Goal: Task Accomplishment & Management: Complete application form

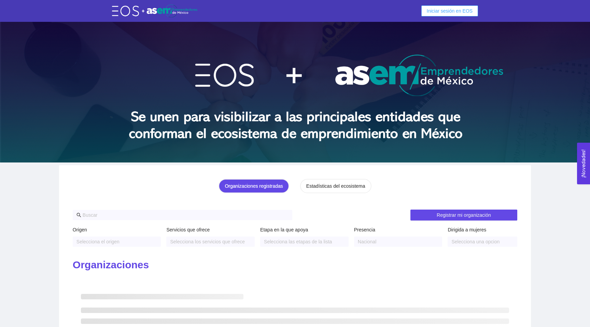
click at [434, 12] on span "Iniciar sesión en EOS" at bounding box center [450, 11] width 46 height 8
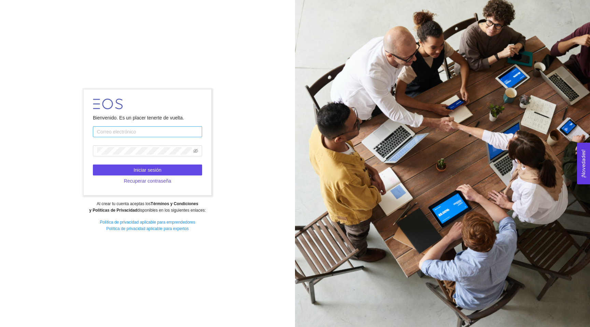
click at [143, 133] on input "text" at bounding box center [147, 131] width 109 height 11
click at [153, 130] on input "text" at bounding box center [147, 131] width 109 height 11
type input "[EMAIL_ADDRESS][DOMAIN_NAME]"
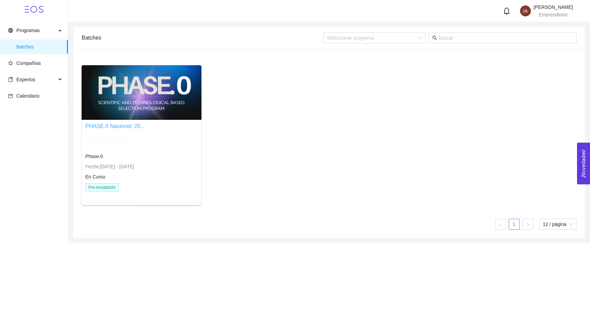
click at [133, 125] on link "PHASE.0 Nacional: 20..." at bounding box center [114, 126] width 59 height 6
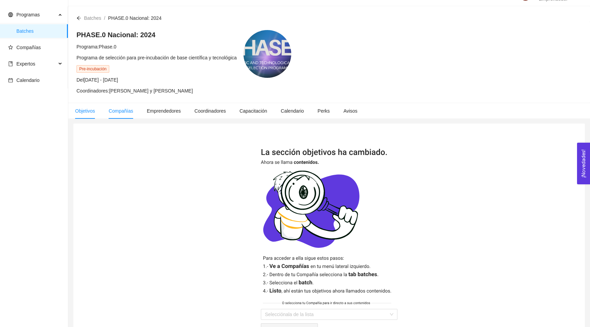
scroll to position [18, 0]
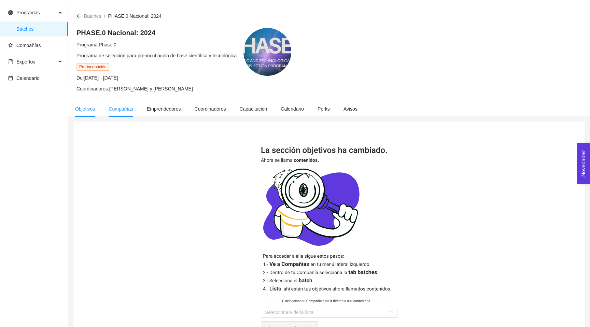
click at [124, 106] on span "Compañías" at bounding box center [121, 108] width 25 height 5
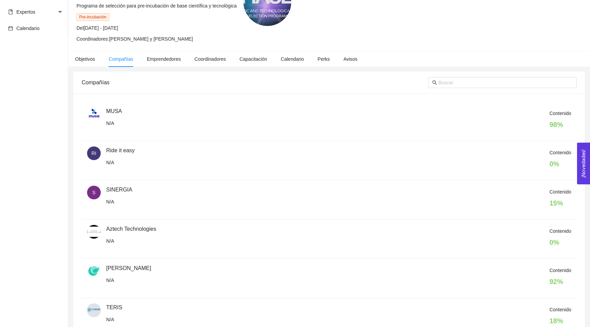
scroll to position [58, 0]
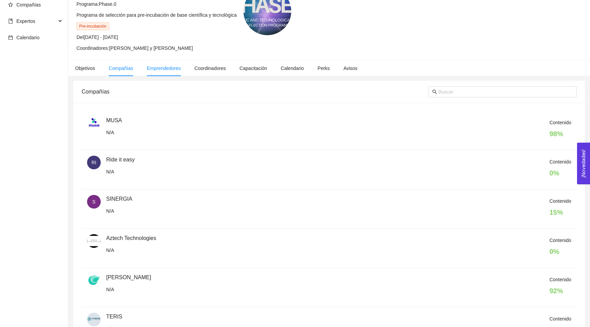
click at [172, 74] on li "Emprendedores" at bounding box center [164, 68] width 48 height 16
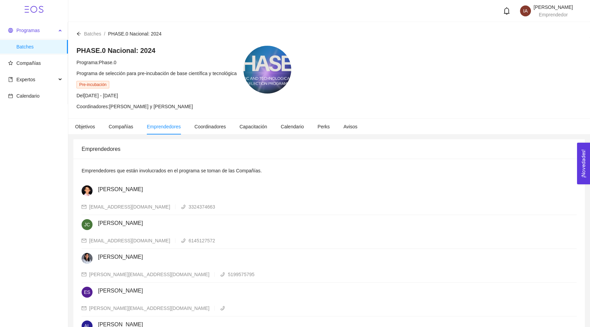
click at [60, 27] on div "Programas" at bounding box center [34, 31] width 68 height 14
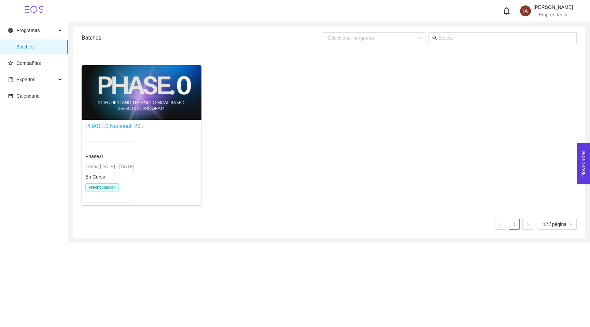
click at [128, 128] on link "PHASE.0 Nacional: 20..." at bounding box center [114, 126] width 59 height 6
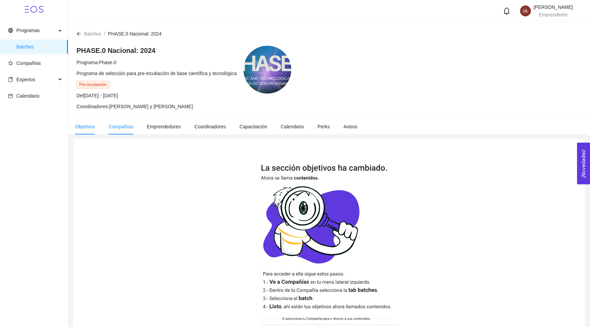
click at [117, 128] on span "Compañías" at bounding box center [121, 126] width 25 height 5
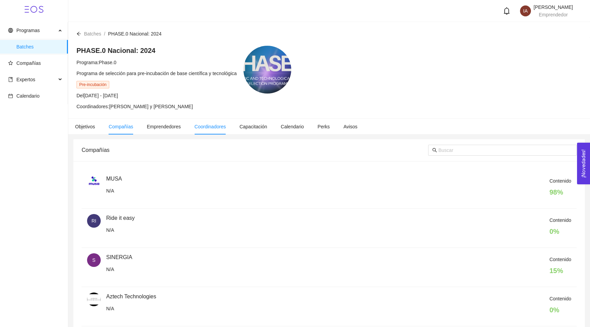
click at [225, 128] on span "Coordinadores" at bounding box center [210, 126] width 31 height 5
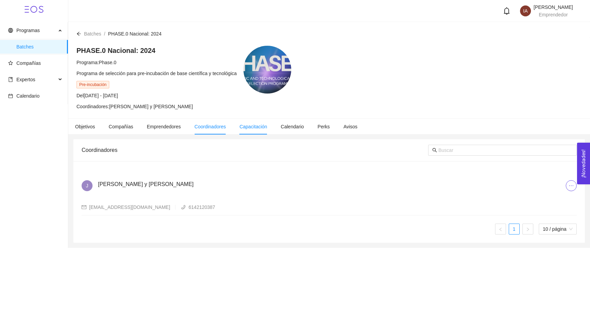
click at [254, 125] on span "Capacitación" at bounding box center [253, 126] width 28 height 5
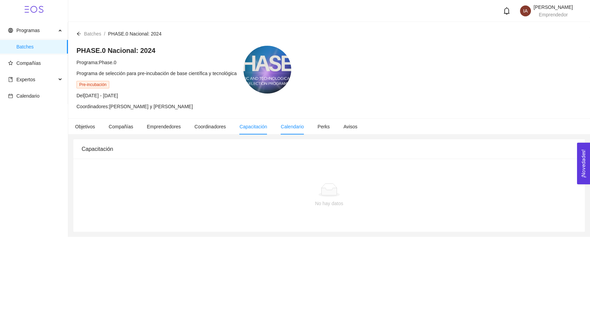
click at [294, 130] on li "Calendario" at bounding box center [292, 127] width 37 height 16
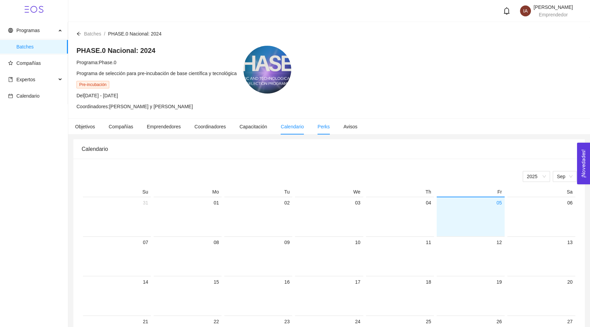
click at [322, 129] on li "Perks" at bounding box center [324, 127] width 26 height 16
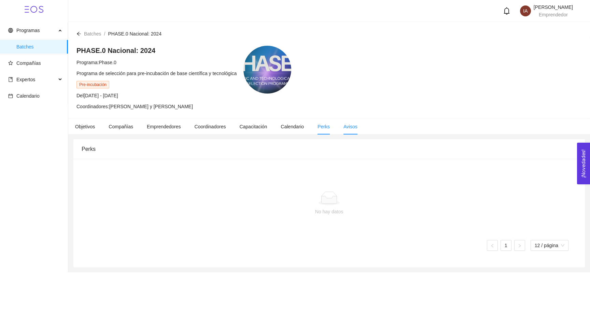
click at [357, 125] on span "Avisos" at bounding box center [350, 126] width 14 height 5
click at [43, 63] on span "Compañías" at bounding box center [35, 63] width 54 height 14
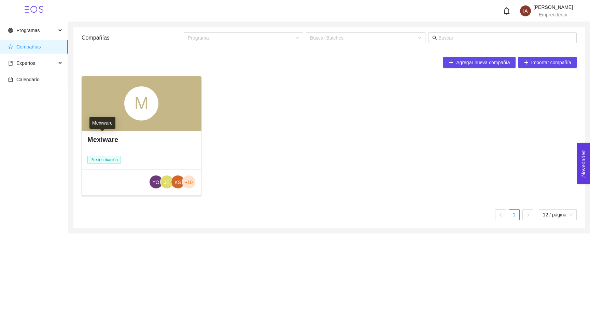
click at [108, 138] on h4 "Mexiware" at bounding box center [102, 140] width 31 height 10
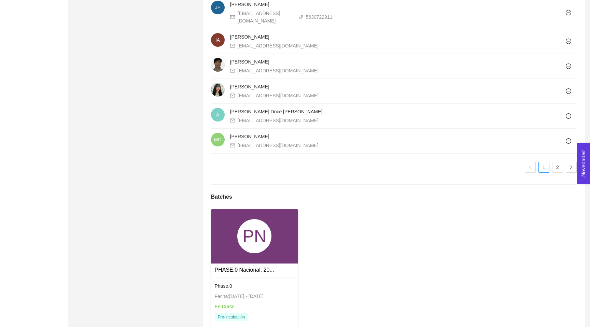
scroll to position [595, 0]
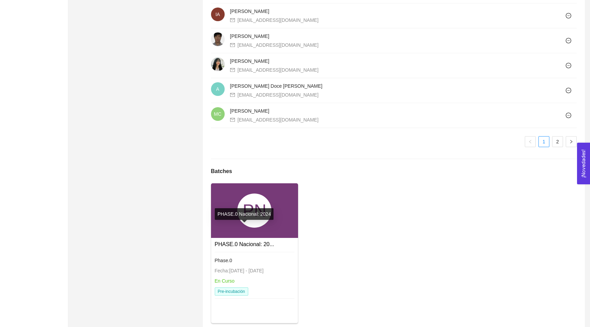
click at [236, 241] on link "PHASE.0 Nacional: 20..." at bounding box center [244, 244] width 59 height 6
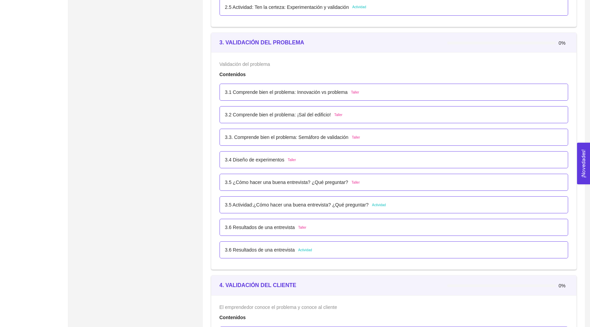
scroll to position [839, 0]
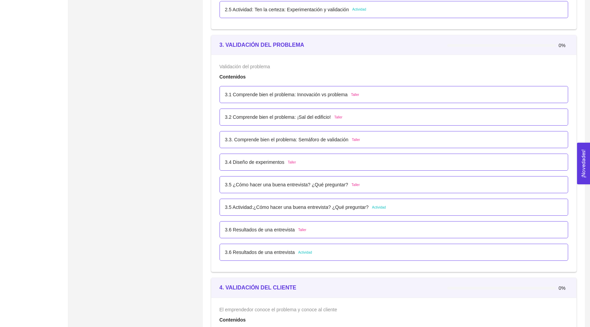
click at [367, 186] on div "3.5 ¿Cómo hacer una buena entrevista? ¿Qué preguntar? Taller" at bounding box center [394, 185] width 338 height 8
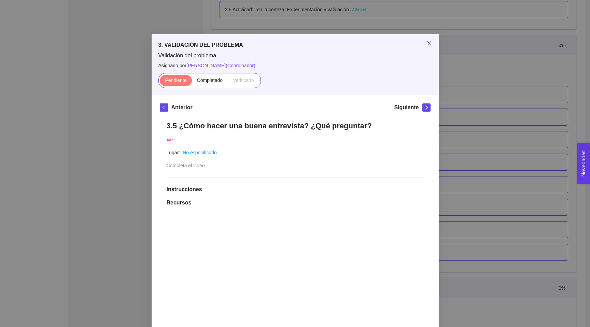
click at [428, 43] on icon "close" at bounding box center [429, 43] width 4 height 4
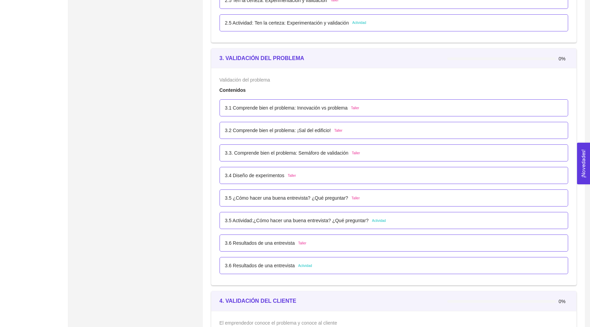
scroll to position [820, 0]
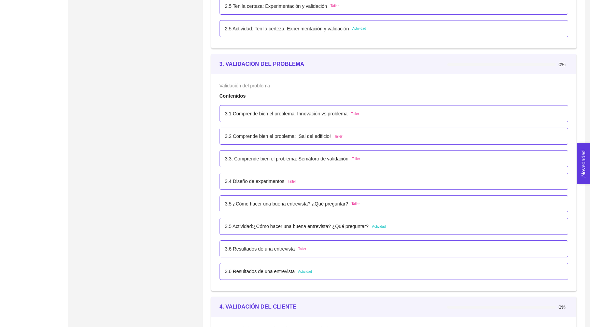
click at [395, 226] on div "3.5 Actividad:¿Cómo hacer una buena entrevista? ¿Qué preguntar? Actividad" at bounding box center [394, 227] width 338 height 8
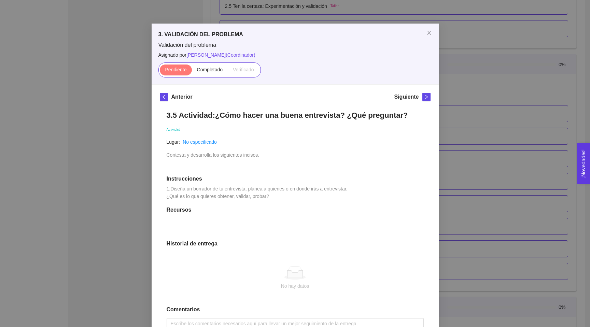
scroll to position [0, 0]
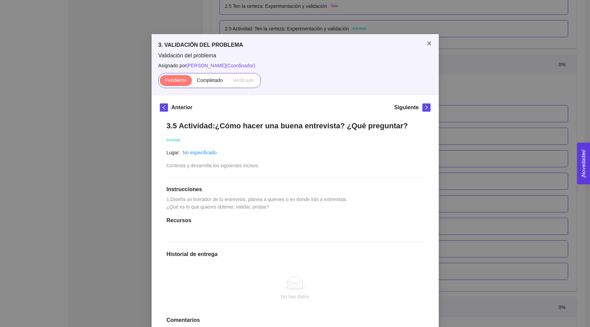
click at [432, 45] on icon "close" at bounding box center [428, 43] width 5 height 5
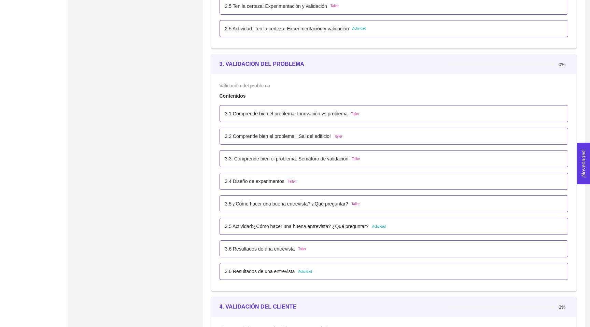
click at [374, 117] on div "3.1 Comprende bien el problema: Innovación vs problema Taller" at bounding box center [394, 113] width 349 height 17
click at [374, 113] on div "3.1 Comprende bien el problema: Innovación vs problema Taller" at bounding box center [394, 114] width 338 height 8
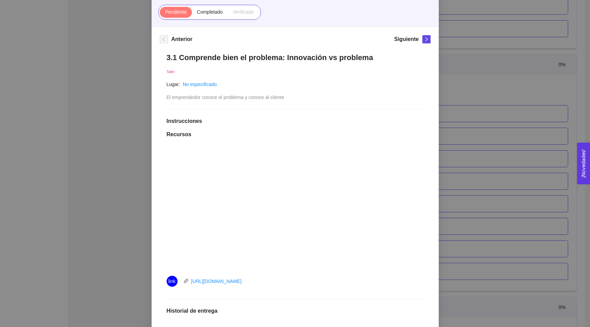
scroll to position [51, 0]
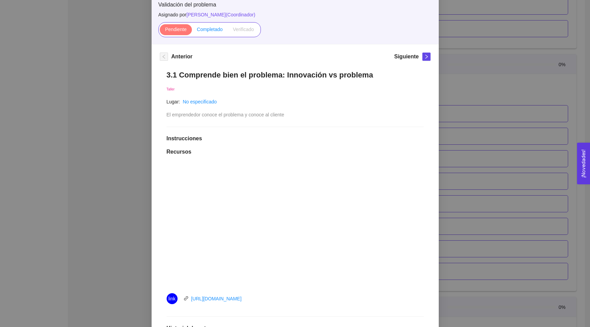
click at [213, 27] on span "Completado" at bounding box center [210, 29] width 26 height 5
click at [192, 31] on input "Completado" at bounding box center [192, 31] width 0 height 0
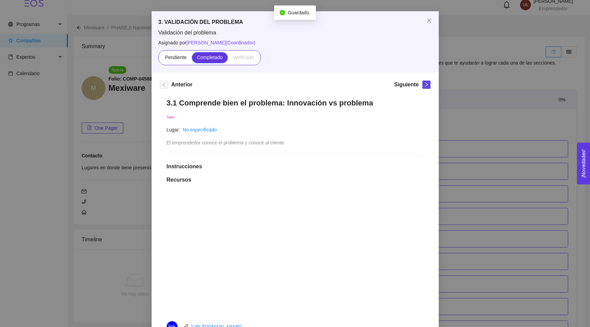
scroll to position [17, 0]
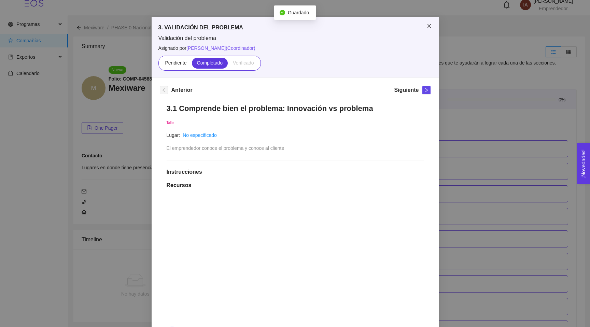
click at [425, 25] on span "Close" at bounding box center [429, 26] width 19 height 19
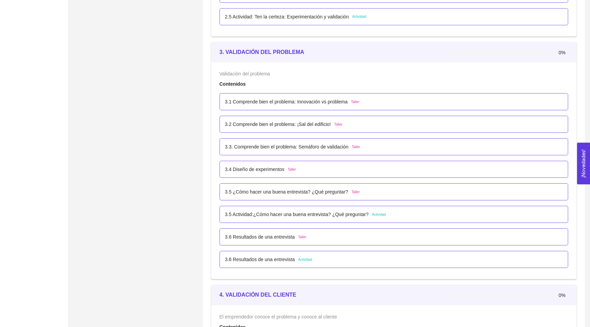
scroll to position [843, 0]
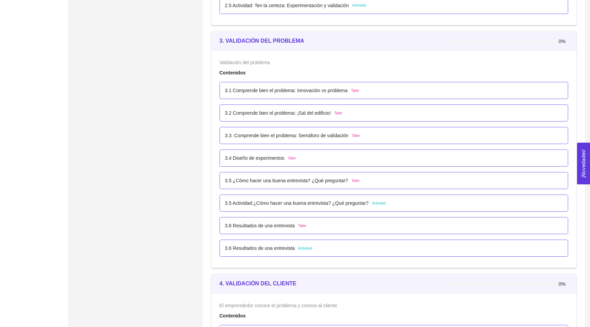
click at [370, 135] on div "3.3. Comprende bien el problema: Semáforo de validación Taller" at bounding box center [394, 136] width 338 height 8
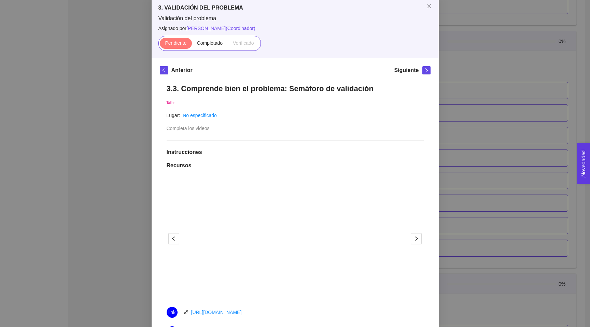
scroll to position [46, 0]
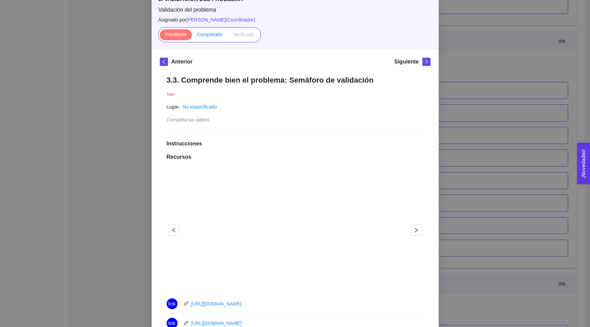
click at [211, 32] on span "Completado" at bounding box center [210, 34] width 26 height 5
click at [192, 36] on input "Completado" at bounding box center [192, 36] width 0 height 0
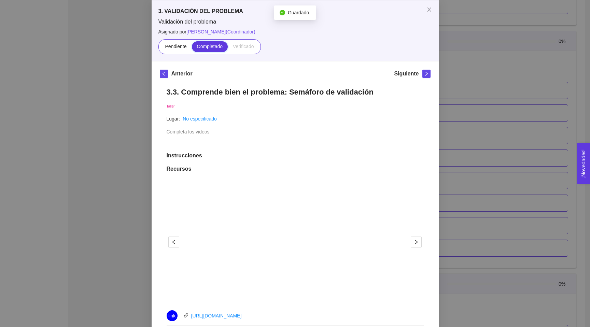
scroll to position [0, 0]
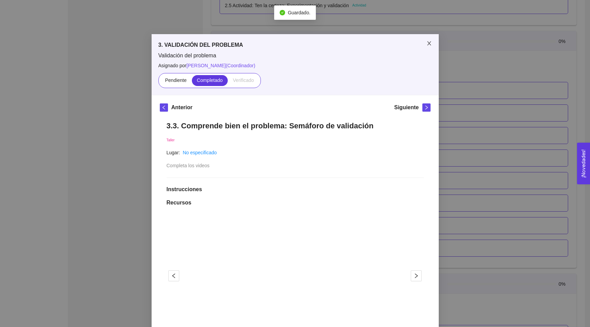
click at [430, 46] on icon "close" at bounding box center [428, 43] width 5 height 5
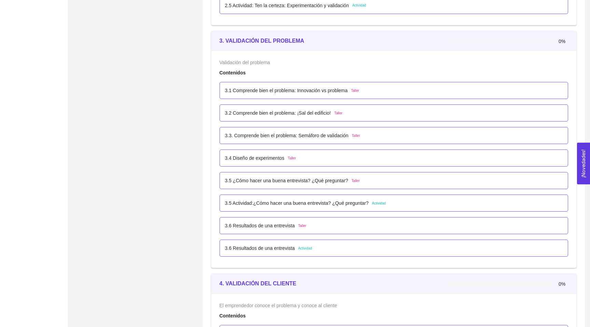
click at [356, 133] on span "Taller" at bounding box center [356, 135] width 8 height 5
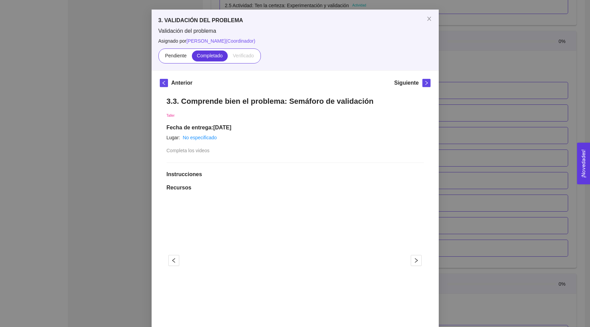
scroll to position [30, 0]
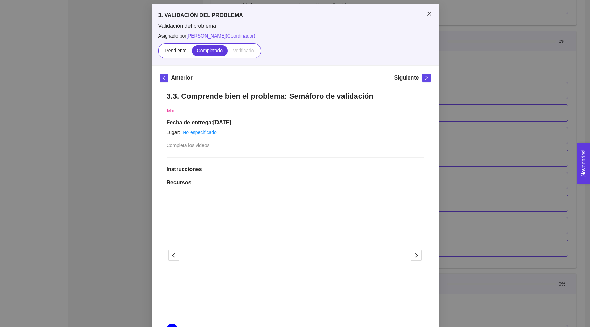
click at [429, 15] on icon "close" at bounding box center [428, 13] width 5 height 5
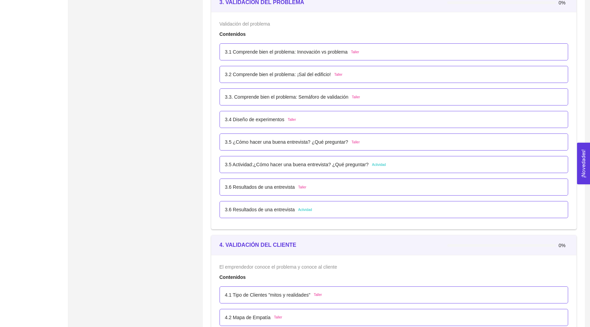
scroll to position [888, 0]
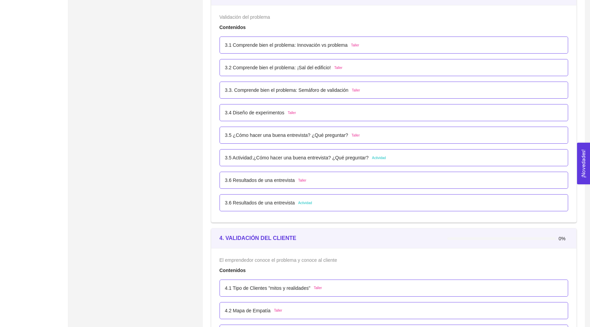
click at [387, 136] on div "3.5 ¿Cómo hacer una buena entrevista? ¿Qué preguntar? Taller" at bounding box center [394, 135] width 338 height 8
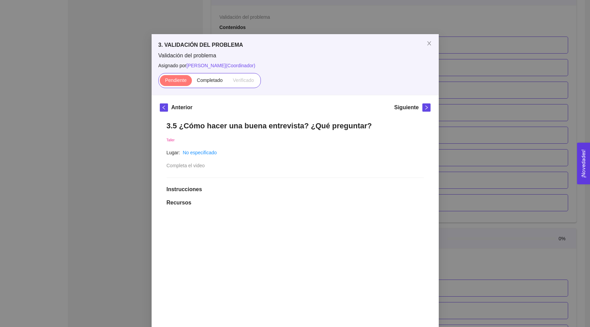
click at [460, 87] on div "3. VALIDACIÓN DEL PROBLEMA Validación del problema Asignado por [PERSON_NAME] (…" at bounding box center [295, 163] width 590 height 327
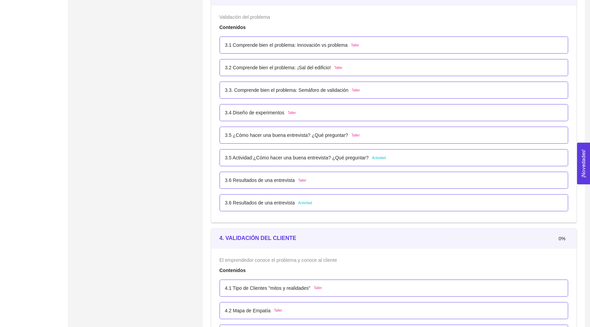
click at [400, 158] on div "3.5 Actividad:¿Cómo hacer una buena entrevista? ¿Qué preguntar? Actividad" at bounding box center [394, 158] width 338 height 8
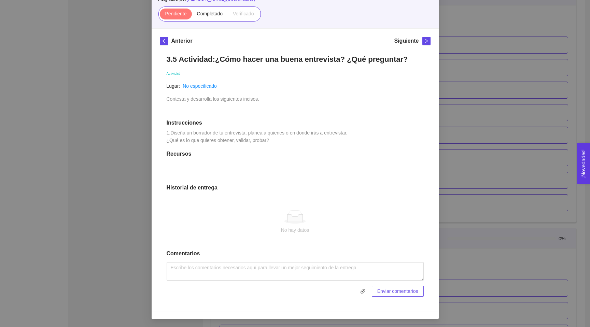
scroll to position [89, 0]
click at [462, 20] on div "3. VALIDACIÓN DEL PROBLEMA Validación del problema Asignado por [PERSON_NAME] (…" at bounding box center [295, 163] width 590 height 327
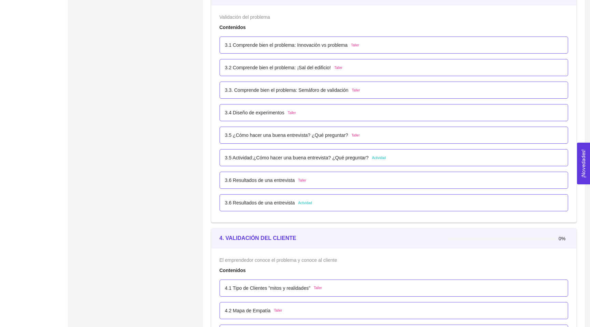
click at [320, 133] on p "3.5 ¿Cómo hacer una buena entrevista? ¿Qué preguntar?" at bounding box center [286, 135] width 123 height 8
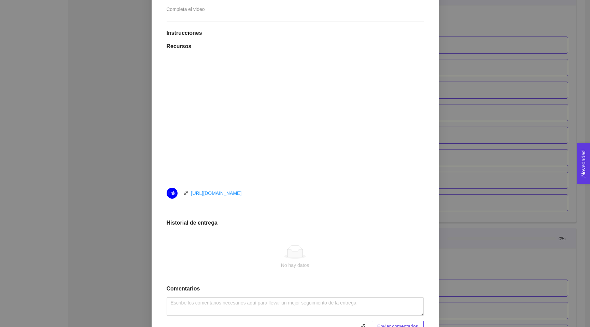
scroll to position [0, 0]
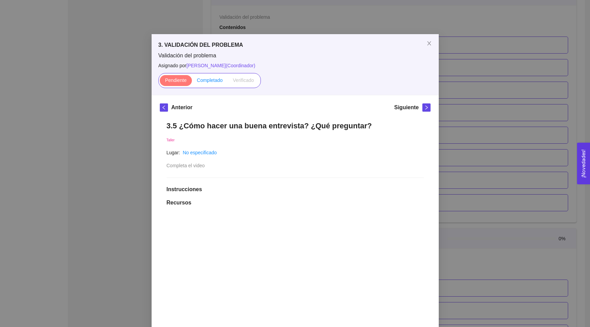
click at [208, 81] on span "Completado" at bounding box center [210, 80] width 26 height 5
click at [192, 82] on input "Completado" at bounding box center [192, 82] width 0 height 0
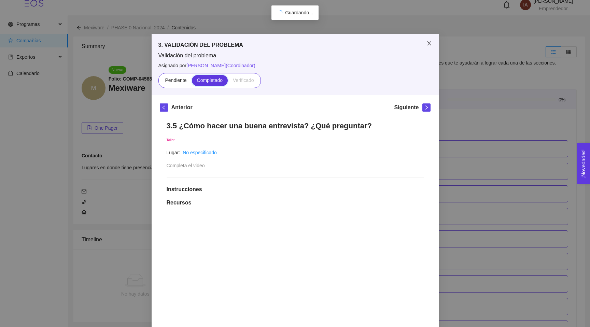
scroll to position [888, 0]
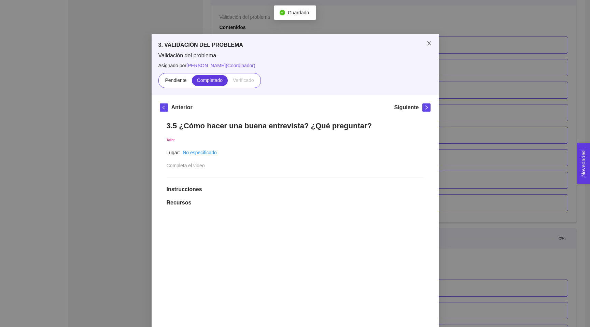
click at [430, 42] on icon "close" at bounding box center [429, 43] width 4 height 4
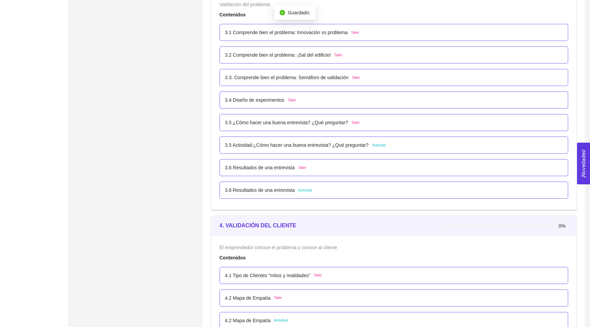
scroll to position [905, 0]
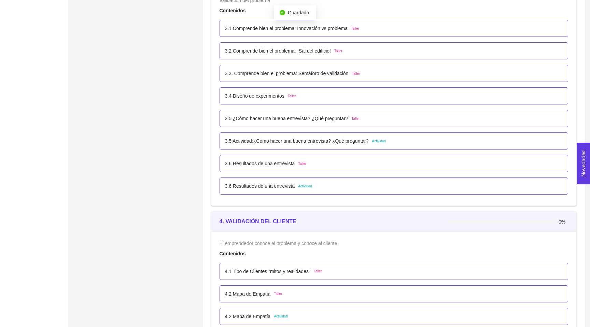
click at [386, 142] on span "Actividad" at bounding box center [379, 141] width 14 height 5
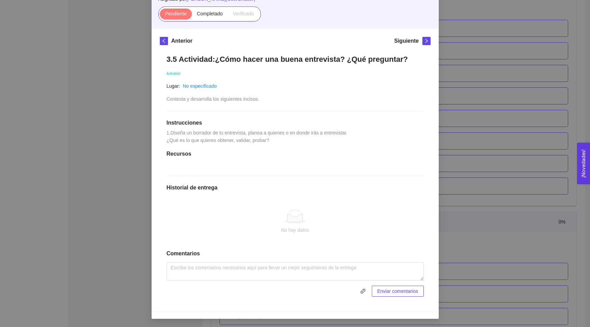
scroll to position [89, 0]
click at [299, 222] on icon at bounding box center [294, 218] width 15 height 7
click at [360, 291] on icon "link" at bounding box center [362, 291] width 5 height 5
click at [399, 292] on span "Enviar entregables" at bounding box center [398, 291] width 40 height 8
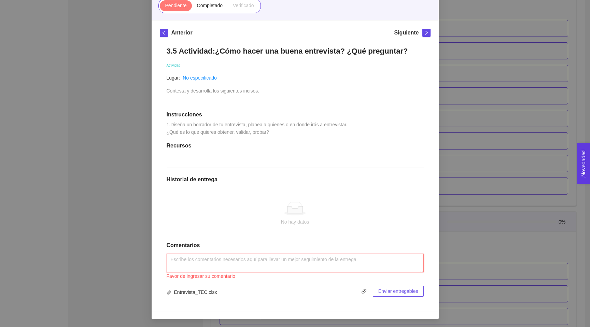
click at [380, 272] on textarea at bounding box center [295, 263] width 257 height 18
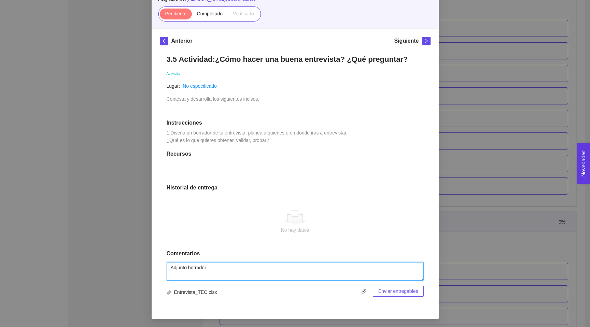
type textarea "Adjunto borrador"
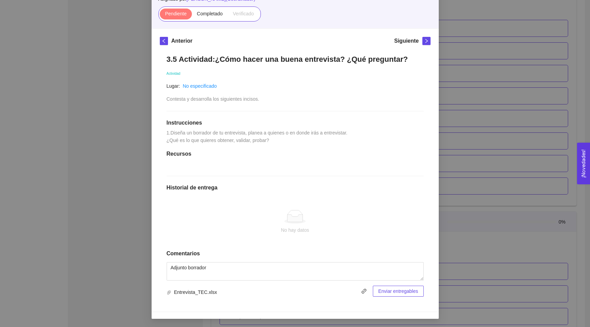
click at [402, 291] on span "Enviar entregables" at bounding box center [398, 291] width 40 height 8
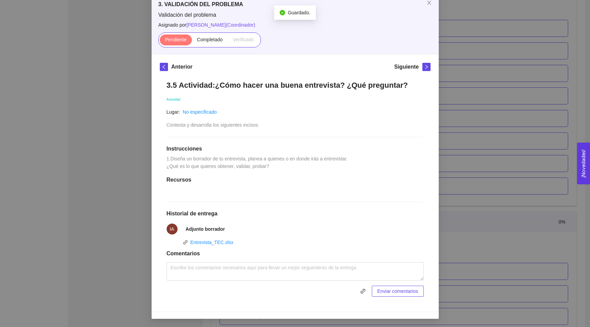
scroll to position [0, 0]
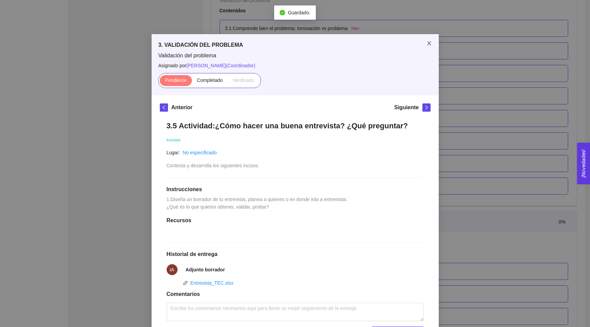
click at [428, 44] on icon "close" at bounding box center [429, 43] width 4 height 4
